Goal: Task Accomplishment & Management: Manage account settings

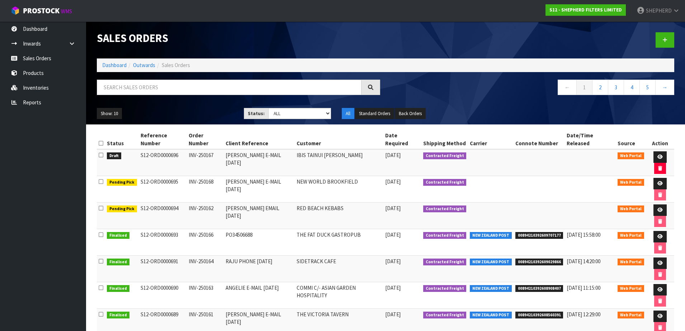
click at [37, 29] on link "Dashboard" at bounding box center [43, 29] width 86 height 15
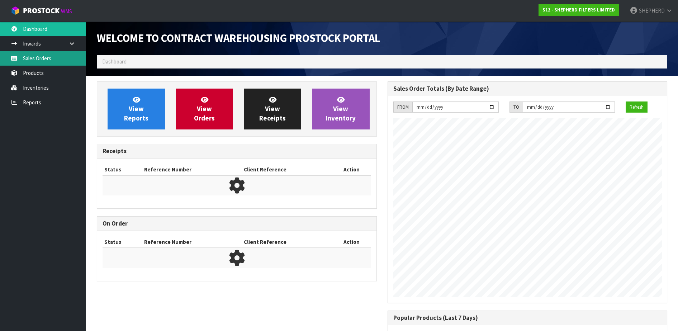
scroll to position [340, 290]
click at [36, 59] on link "Sales Orders" at bounding box center [43, 58] width 86 height 15
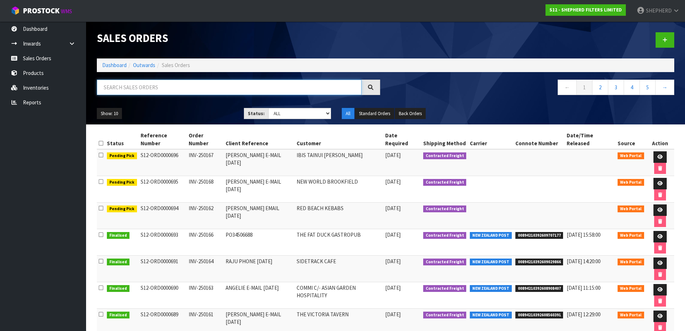
click at [170, 90] on input "text" at bounding box center [229, 87] width 265 height 15
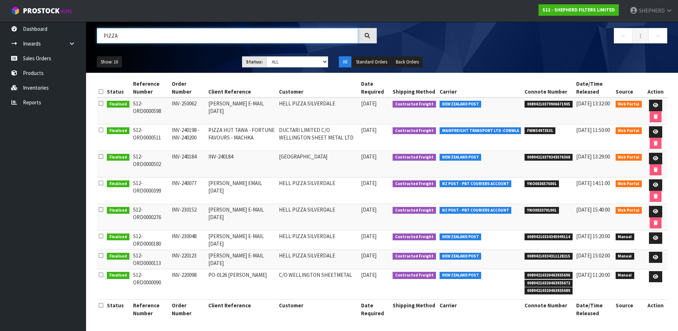
scroll to position [52, 0]
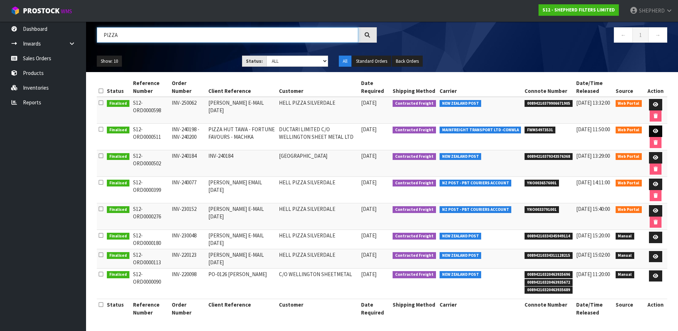
type input "PIZZA"
click at [654, 131] on icon at bounding box center [655, 131] width 5 height 5
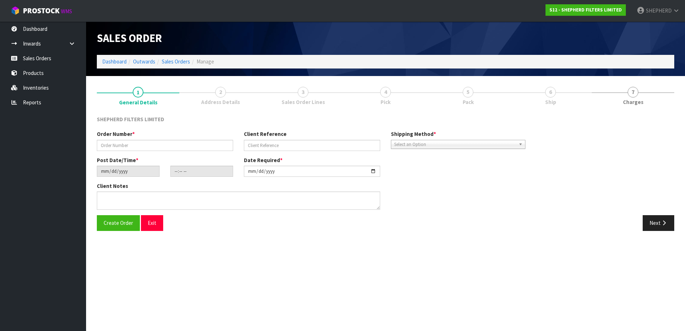
type input "INV-240198 - INV-240200"
type input "PIZZA HUT TAWA - FORTUNE FAVOURS - MACHKA"
type input "[DATE]"
type input "01:15:00.000"
type input "[DATE]"
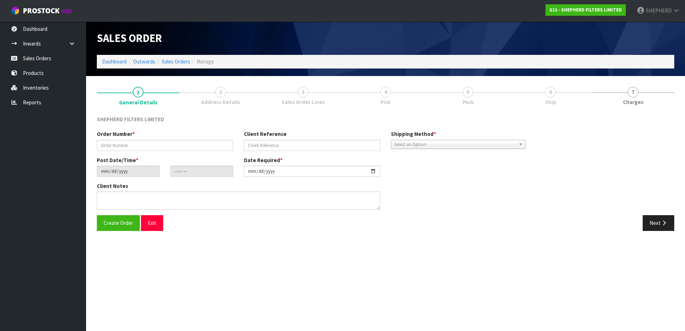
type textarea "2 FULL CARTONS (6 FRAMES PER CARTON) OF 495X495 2 PACKS OF 550X550 INTO A 2-PAC…"
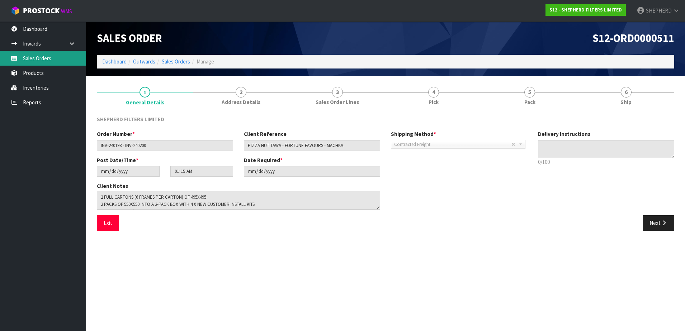
click at [41, 62] on link "Sales Orders" at bounding box center [43, 58] width 86 height 15
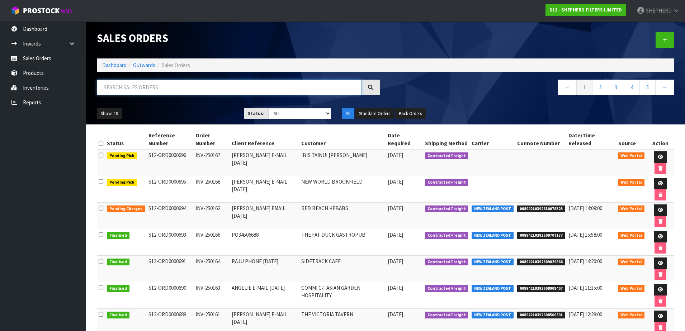
click at [149, 91] on input "text" at bounding box center [229, 87] width 265 height 15
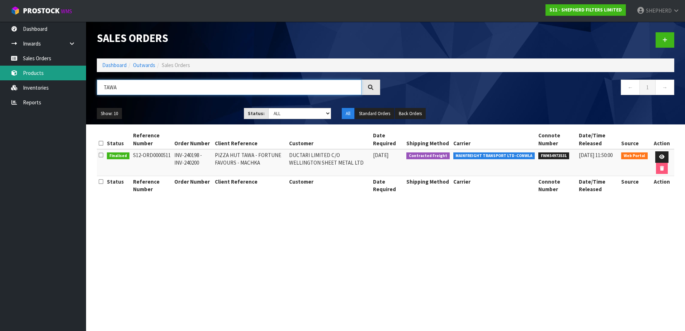
drag, startPoint x: 144, startPoint y: 89, endPoint x: 67, endPoint y: 72, distance: 78.6
click at [67, 72] on body "Toggle navigation ProStock WMS S12 - SHEPHERD FILTERS LIMITED SHEPHERD Logout D…" at bounding box center [342, 165] width 685 height 331
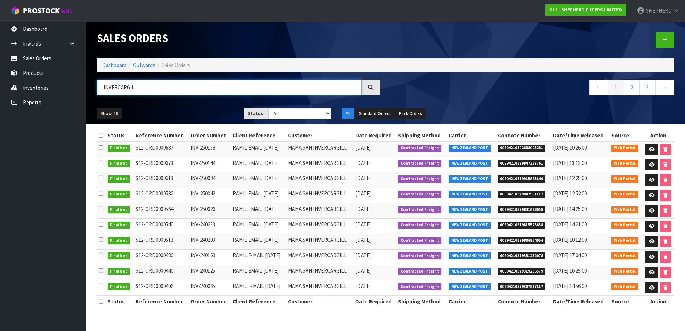
type input "INVERCARGIL"
click at [652, 147] on icon at bounding box center [651, 149] width 5 height 5
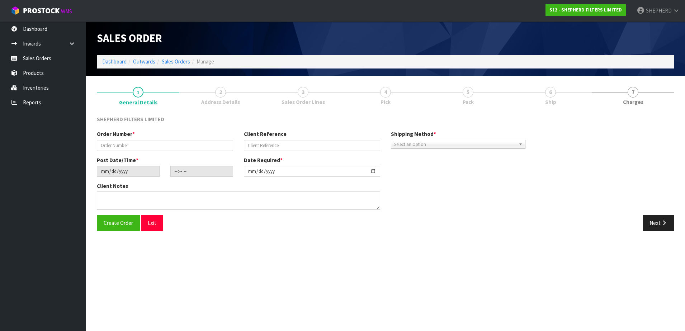
type input "INV-250158"
type input "RAMIL EMAIL [DATE]"
type input "[DATE]"
type input "20:39:00.000"
type input "[DATE]"
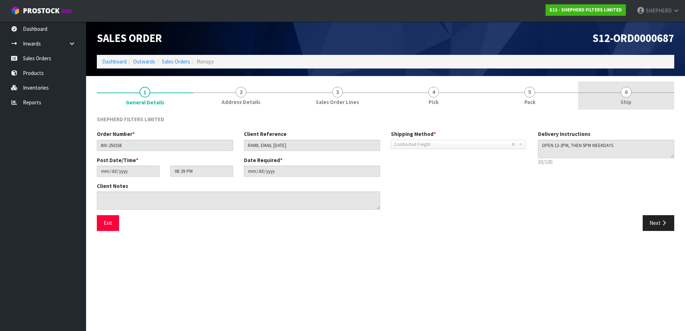
click at [623, 95] on span "6" at bounding box center [626, 92] width 11 height 11
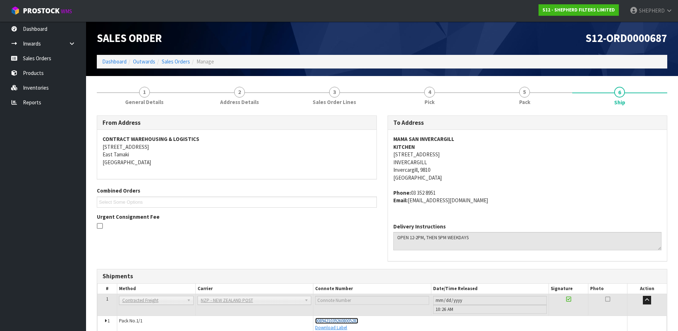
click at [342, 320] on span "00894210392608005281" at bounding box center [336, 321] width 43 height 6
click at [25, 58] on link "Sales Orders" at bounding box center [43, 58] width 86 height 15
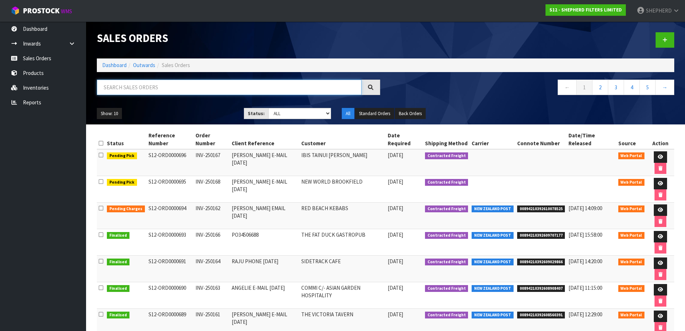
click at [201, 86] on input "text" at bounding box center [229, 87] width 265 height 15
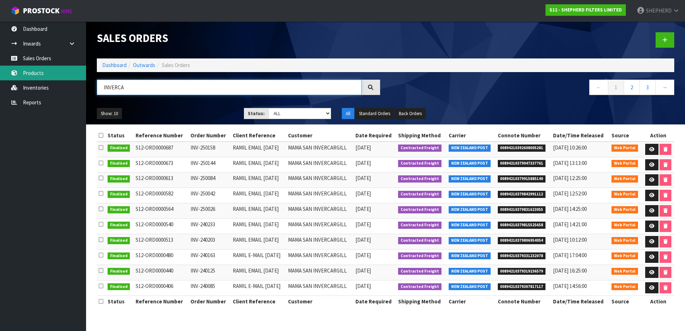
drag, startPoint x: 158, startPoint y: 87, endPoint x: 66, endPoint y: 67, distance: 94.6
click at [66, 67] on body "Toggle navigation ProStock WMS S12 - SHEPHERD FILTERS LIMITED SHEPHERD Logout D…" at bounding box center [342, 165] width 685 height 331
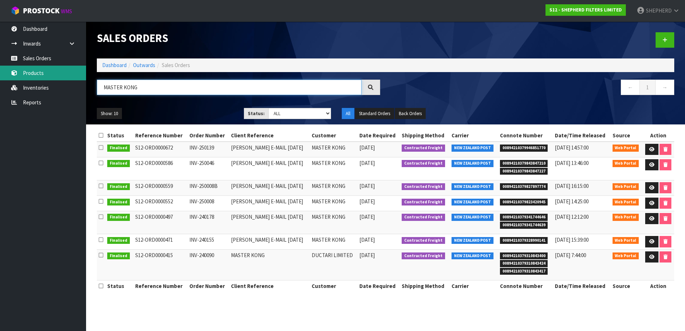
drag, startPoint x: 151, startPoint y: 89, endPoint x: 85, endPoint y: 78, distance: 67.7
click at [85, 78] on body "Toggle navigation ProStock WMS S12 - SHEPHERD FILTERS LIMITED SHEPHERD Logout D…" at bounding box center [342, 165] width 685 height 331
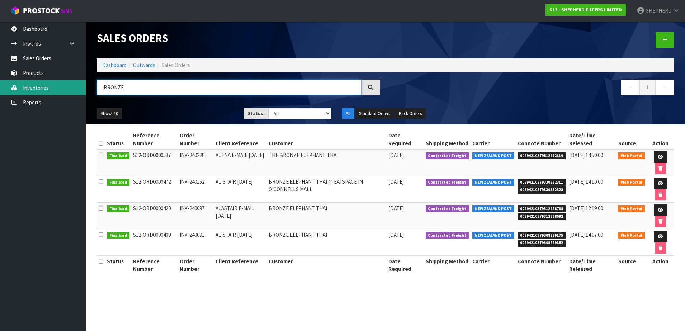
drag, startPoint x: 137, startPoint y: 86, endPoint x: 76, endPoint y: 85, distance: 60.3
click at [78, 85] on body "Toggle navigation ProStock WMS S12 - SHEPHERD FILTERS LIMITED SHEPHERD Logout D…" at bounding box center [342, 165] width 685 height 331
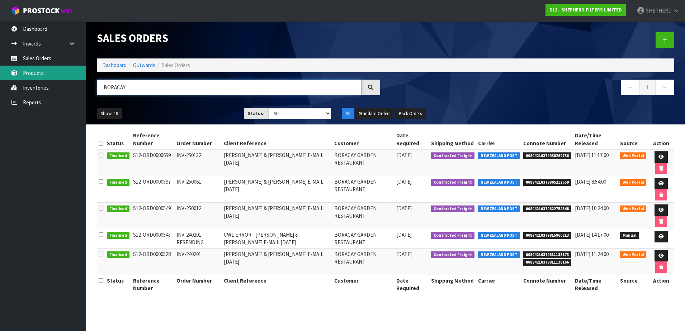
drag, startPoint x: 148, startPoint y: 88, endPoint x: 75, endPoint y: 77, distance: 74.4
click at [75, 77] on body "Toggle navigation ProStock WMS S12 - SHEPHERD FILTERS LIMITED SHEPHERD Logout D…" at bounding box center [342, 165] width 685 height 331
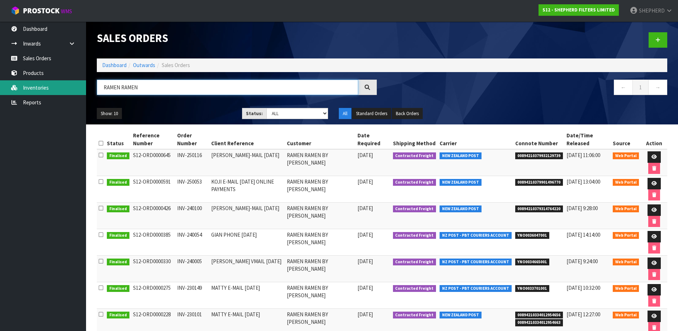
drag, startPoint x: 136, startPoint y: 86, endPoint x: 37, endPoint y: 81, distance: 98.7
click at [39, 82] on body "Toggle navigation ProStock WMS S12 - SHEPHERD FILTERS LIMITED SHEPHERD Logout D…" at bounding box center [339, 165] width 678 height 331
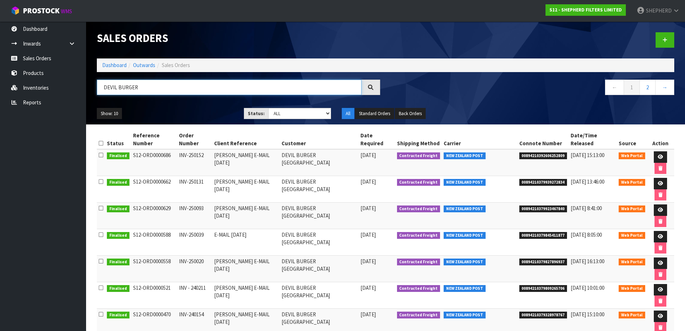
drag, startPoint x: 148, startPoint y: 91, endPoint x: 88, endPoint y: 81, distance: 61.0
click at [88, 81] on header "Sales Orders Dashboard Outwards Sales Orders DEVIL BURGER ← 1 2 → Show: 10 5 10…" at bounding box center [385, 73] width 599 height 103
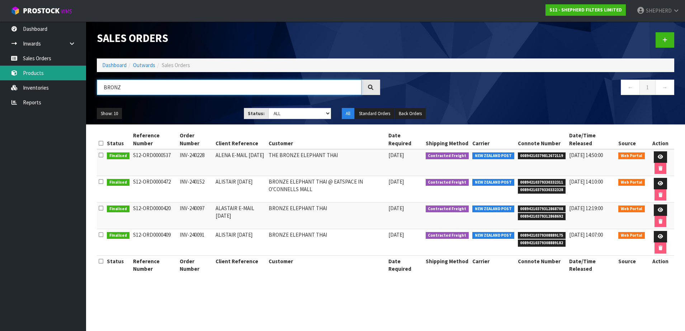
drag, startPoint x: 138, startPoint y: 82, endPoint x: 53, endPoint y: 76, distance: 85.6
click at [59, 79] on body "Toggle navigation ProStock WMS S12 - SHEPHERD FILTERS LIMITED SHEPHERD Logout D…" at bounding box center [342, 165] width 685 height 331
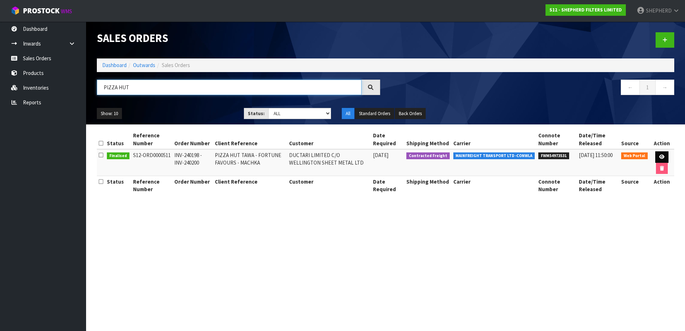
type input "PIZZA HUT"
click at [659, 157] on icon at bounding box center [661, 157] width 5 height 5
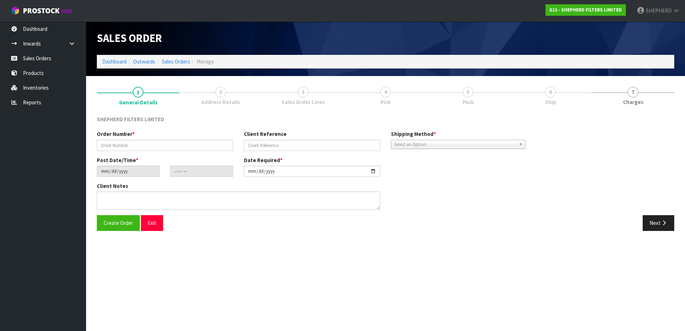
type input "INV-240198 - INV-240200"
type input "PIZZA HUT TAWA - FORTUNE FAVOURS - MACHKA"
type input "[DATE]"
type input "01:15:00.000"
type input "[DATE]"
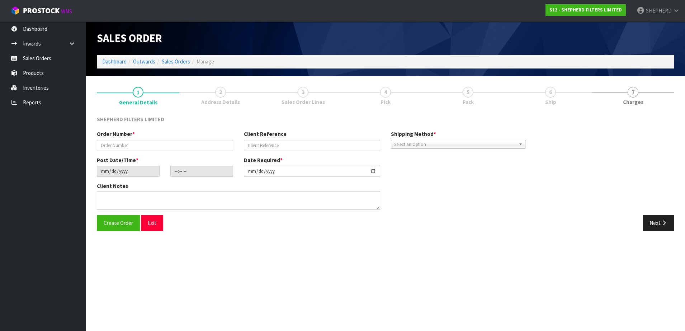
type textarea "2 FULL CARTONS (6 FRAMES PER CARTON) OF 495X495 2 PACKS OF 550X550 INTO A 2-PAC…"
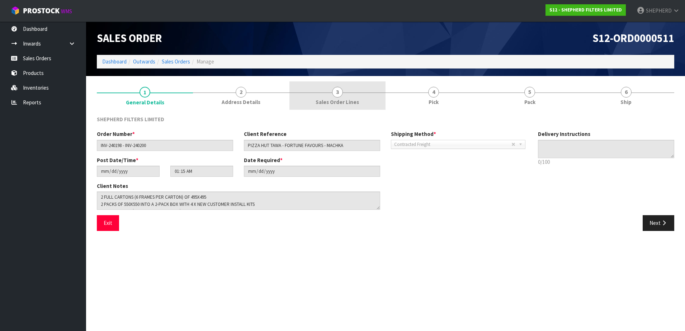
click at [336, 91] on span "3" at bounding box center [337, 92] width 11 height 11
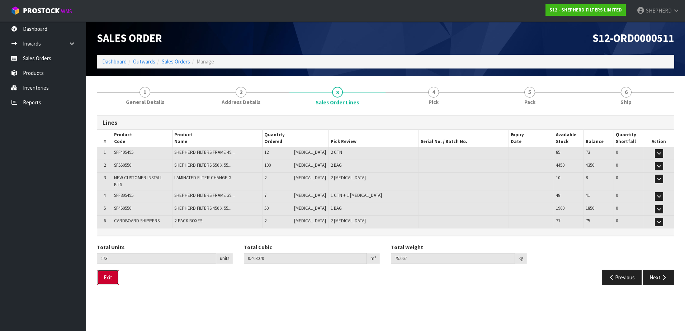
click at [114, 272] on button "Exit" at bounding box center [108, 277] width 22 height 15
